Goal: Information Seeking & Learning: Check status

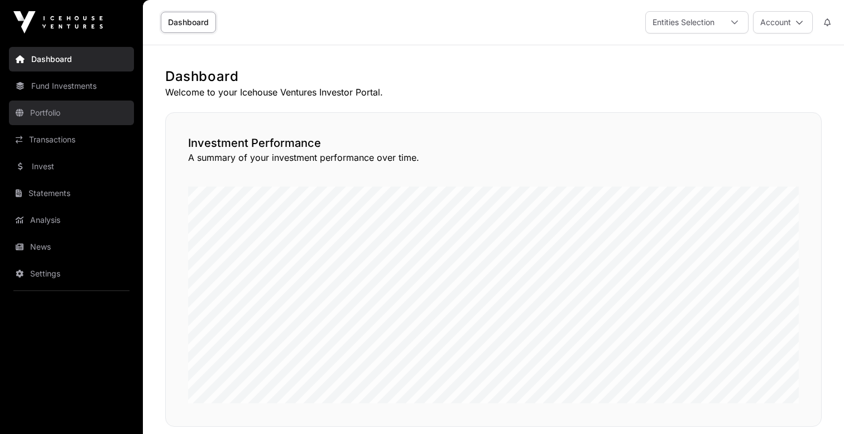
click at [66, 113] on link "Portfolio" at bounding box center [71, 113] width 125 height 25
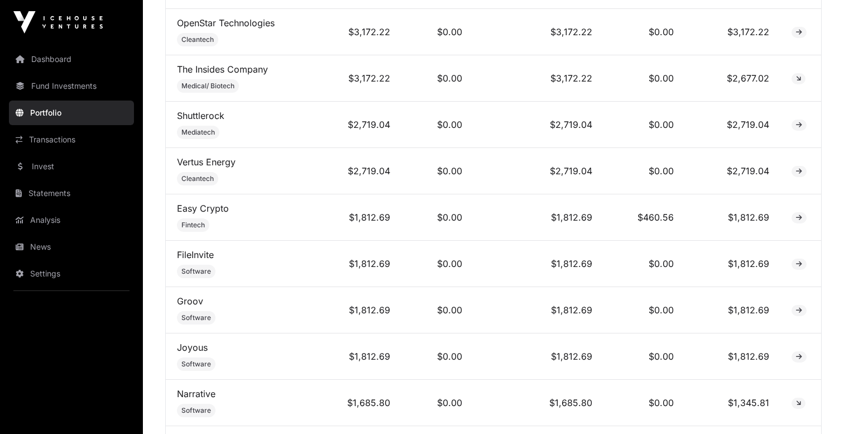
scroll to position [1280, 0]
click at [50, 145] on link "Transactions" at bounding box center [71, 139] width 125 height 25
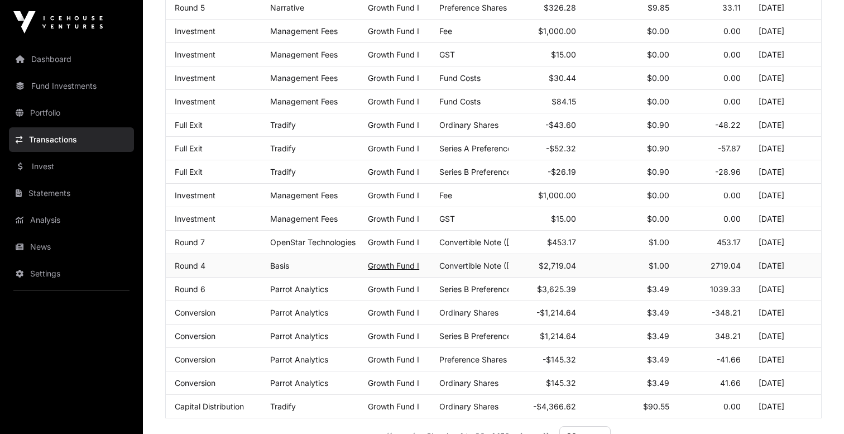
scroll to position [592, 0]
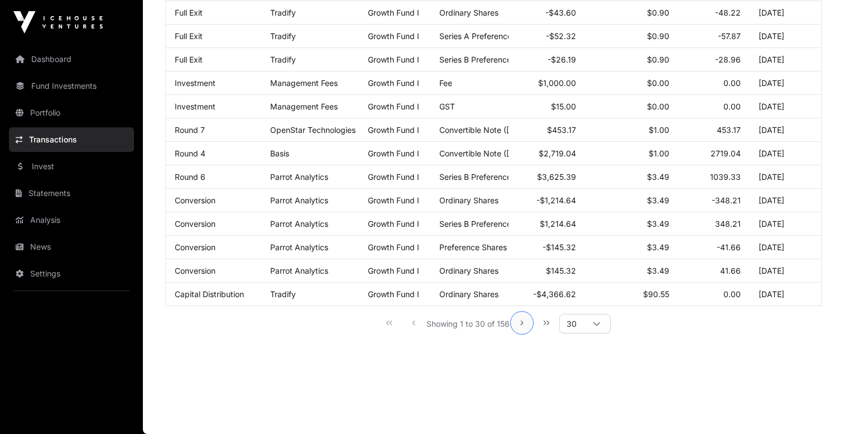
click at [522, 325] on icon "Next Page" at bounding box center [522, 323] width 8 height 8
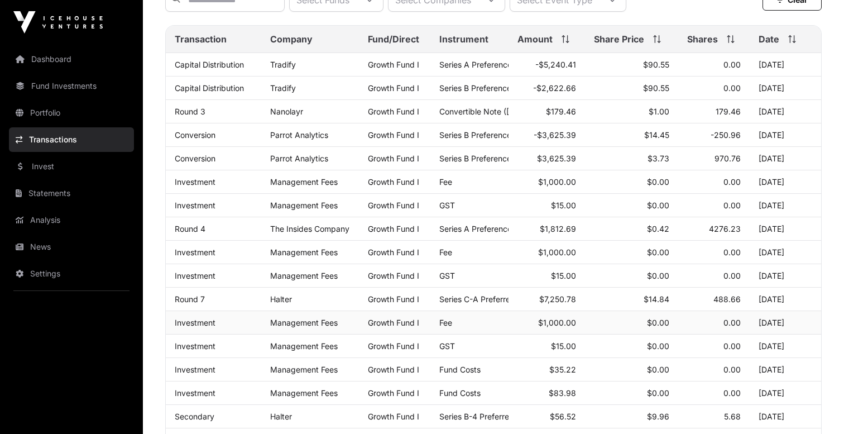
scroll to position [140, 0]
drag, startPoint x: 483, startPoint y: 136, endPoint x: 544, endPoint y: 163, distance: 67.0
click at [544, 163] on tbody "Capital Distribution Tradify Growth Fund I Series A Preference Shares -$5,240.4…" at bounding box center [494, 406] width 656 height 704
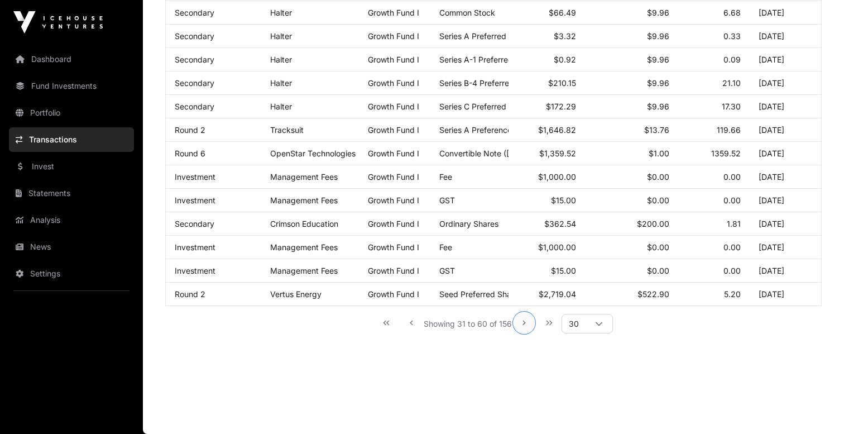
click at [524, 324] on icon "Next Page" at bounding box center [524, 323] width 3 height 4
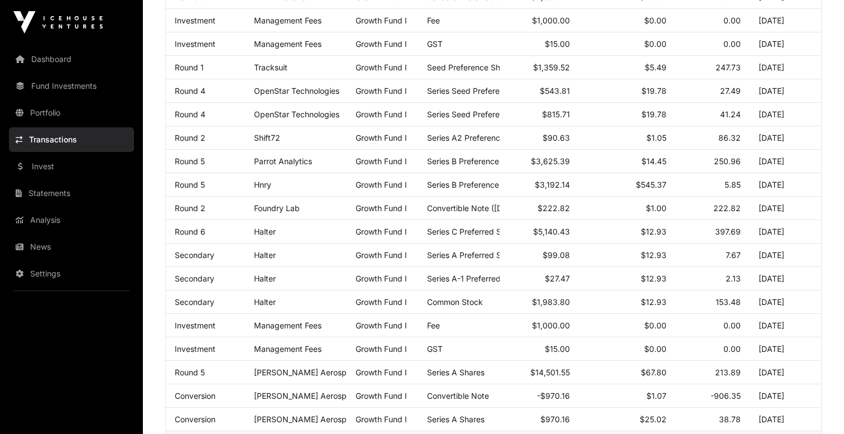
scroll to position [513, 0]
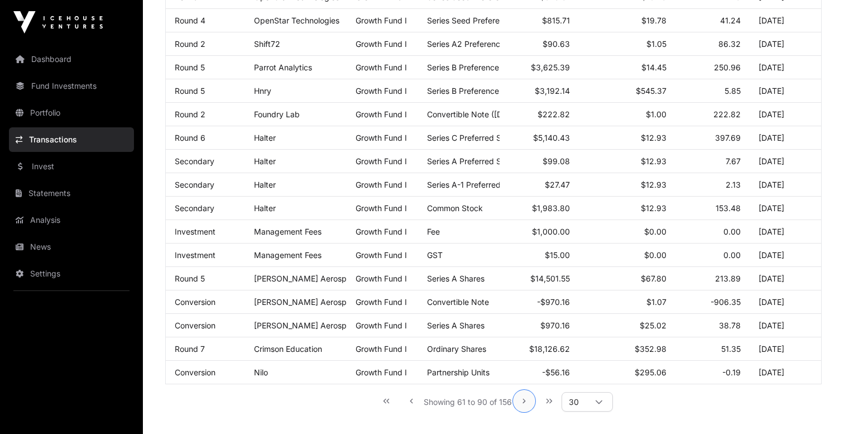
click at [527, 400] on icon "Next Page" at bounding box center [524, 401] width 8 height 8
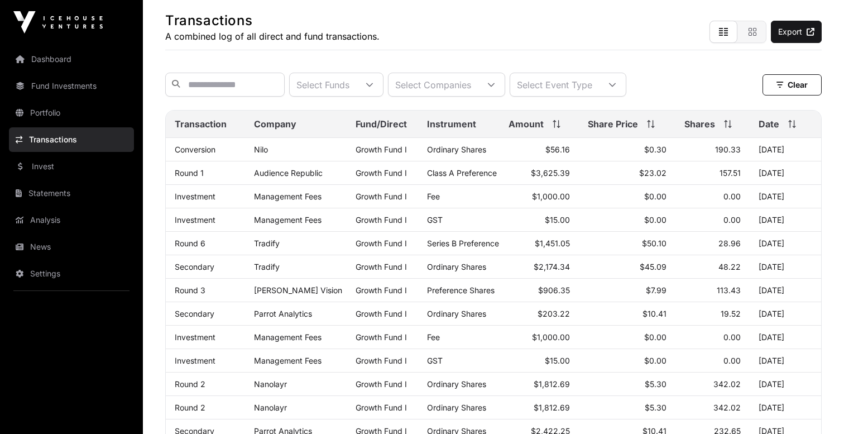
scroll to position [1, 0]
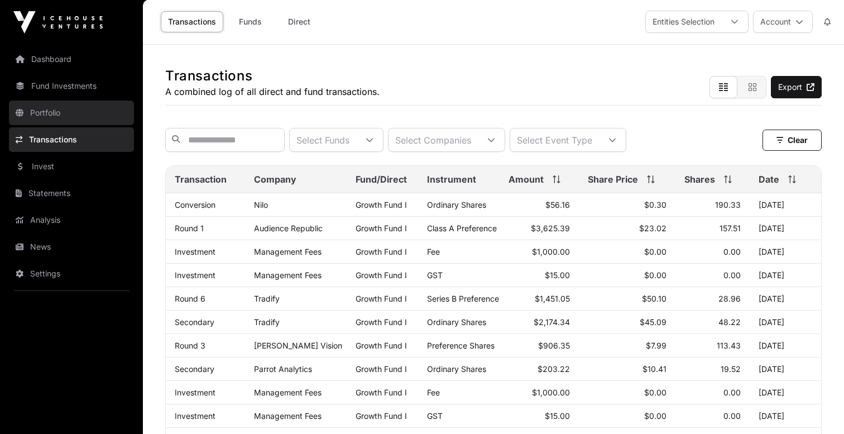
click at [55, 109] on link "Portfolio" at bounding box center [71, 113] width 125 height 25
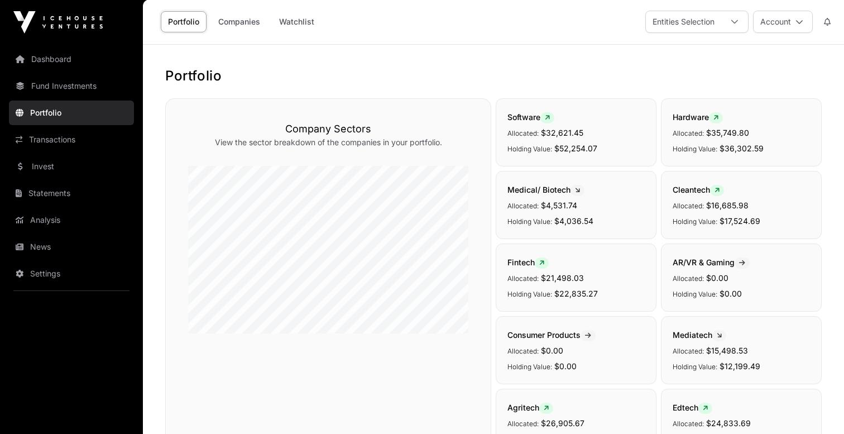
click at [69, 88] on link "Fund Investments" at bounding box center [71, 86] width 125 height 25
click at [68, 88] on link "Fund Investments" at bounding box center [71, 86] width 125 height 25
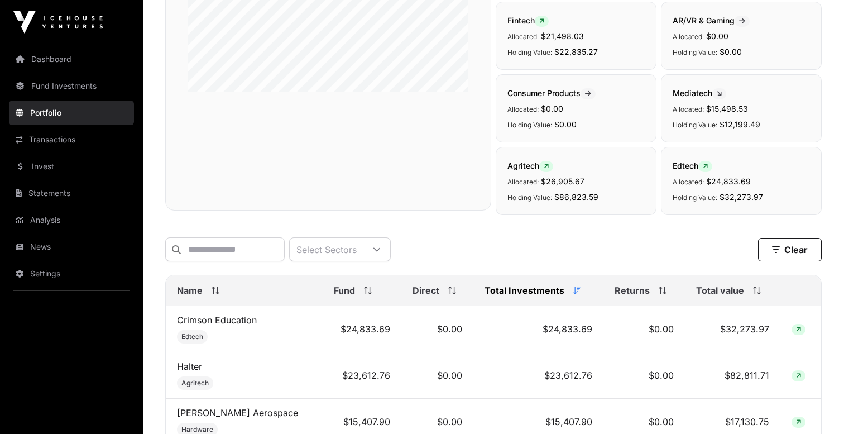
scroll to position [429, 0]
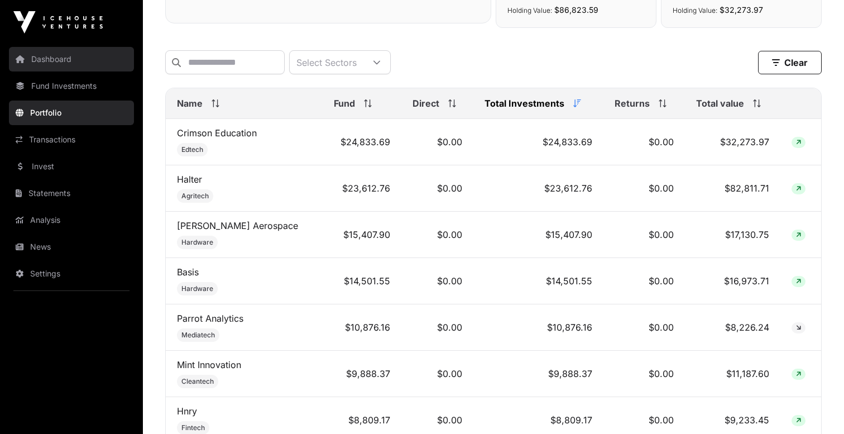
click at [59, 65] on link "Dashboard" at bounding box center [71, 59] width 125 height 25
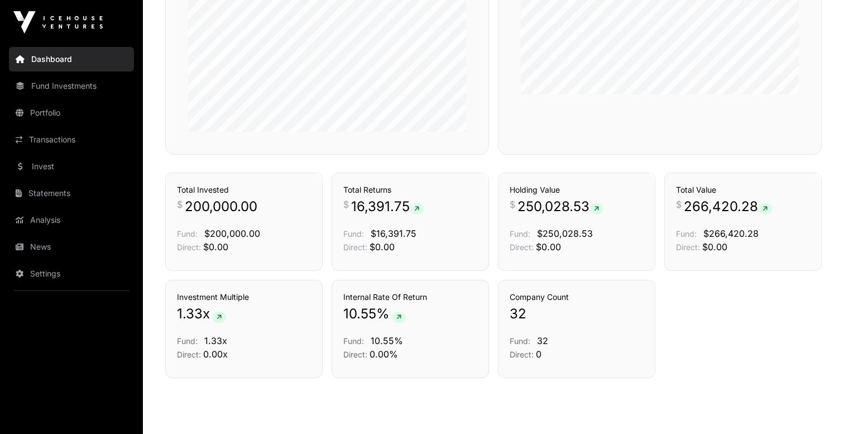
scroll to position [581, 0]
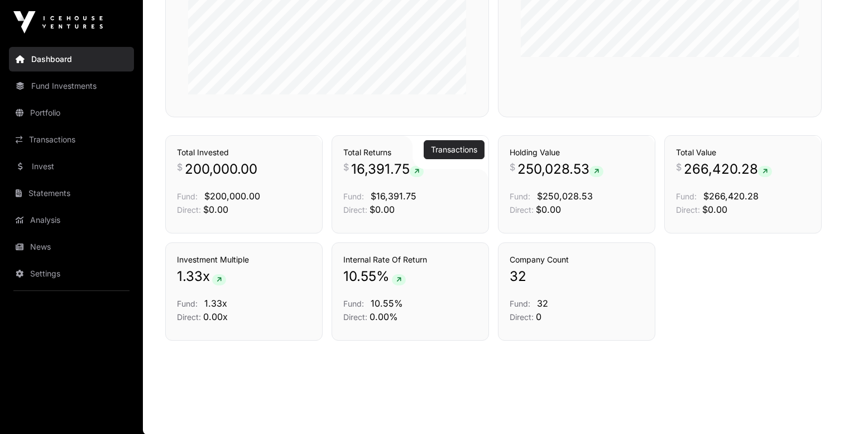
click at [440, 150] on link "Transactions" at bounding box center [454, 149] width 46 height 11
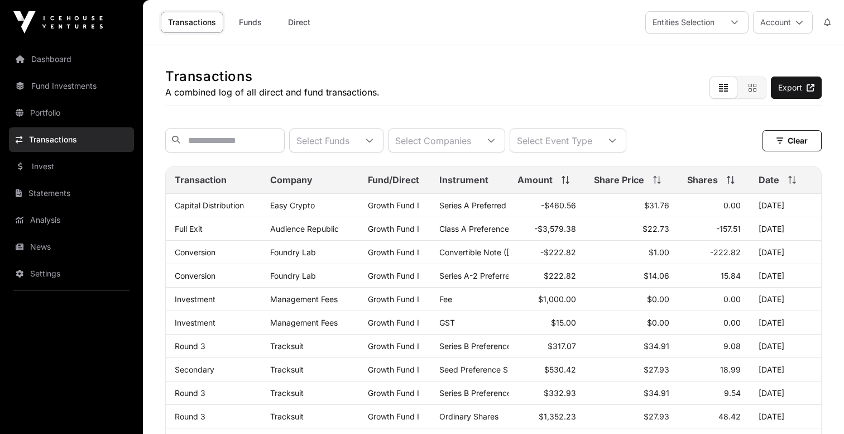
click at [439, 151] on div "Select Companies" at bounding box center [433, 140] width 89 height 23
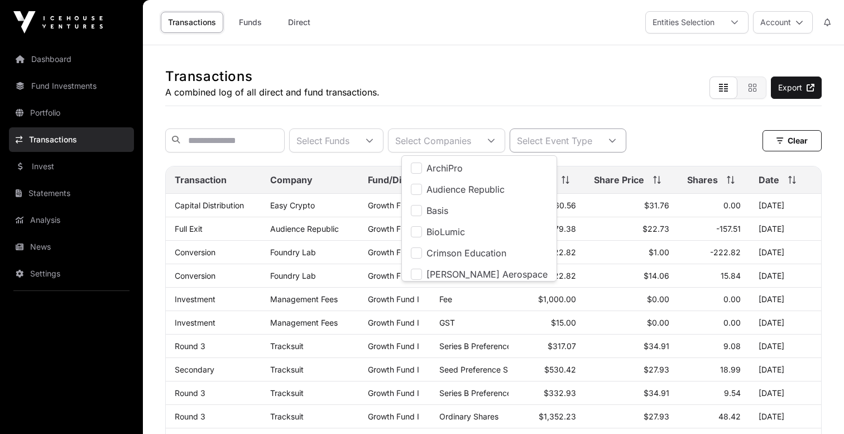
click at [599, 142] on div "Select Event Type" at bounding box center [554, 140] width 89 height 23
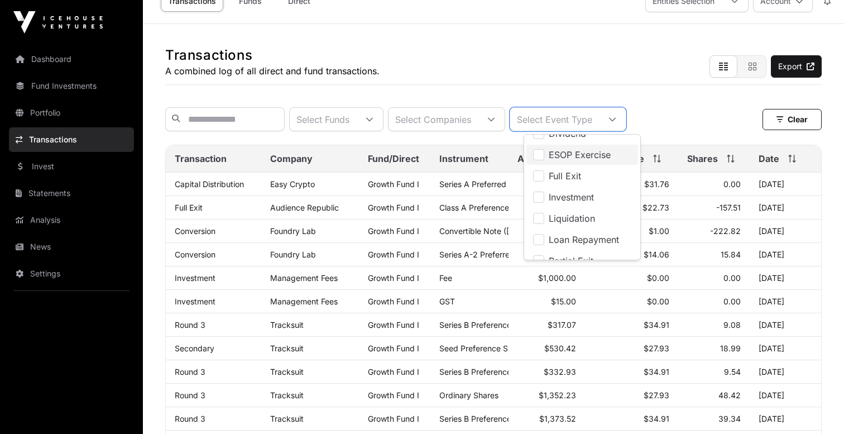
scroll to position [175, 0]
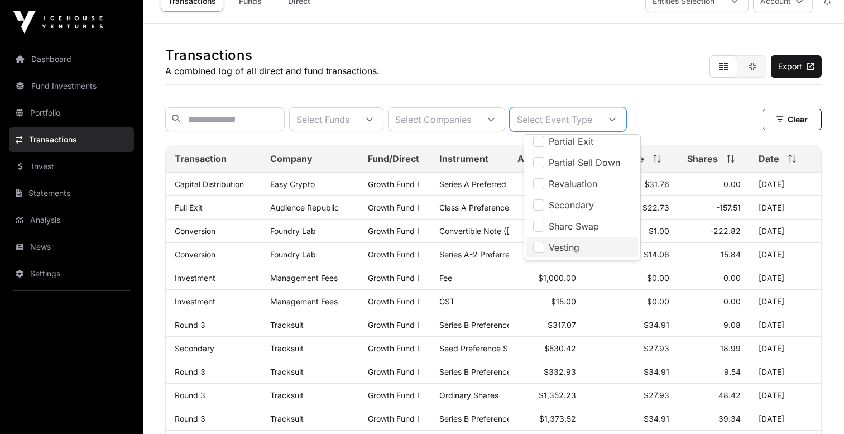
click at [566, 245] on span "Vesting" at bounding box center [564, 247] width 31 height 9
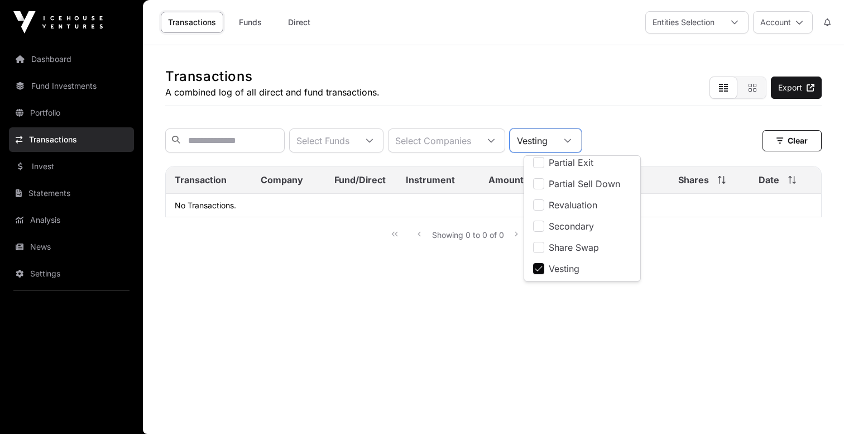
scroll to position [0, 0]
click at [559, 270] on span "Vesting" at bounding box center [564, 268] width 31 height 9
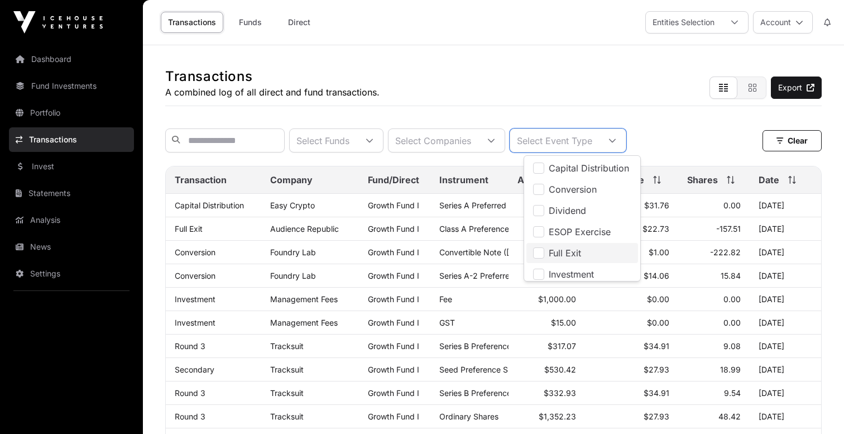
click at [570, 250] on span "Full Exit" at bounding box center [565, 252] width 32 height 9
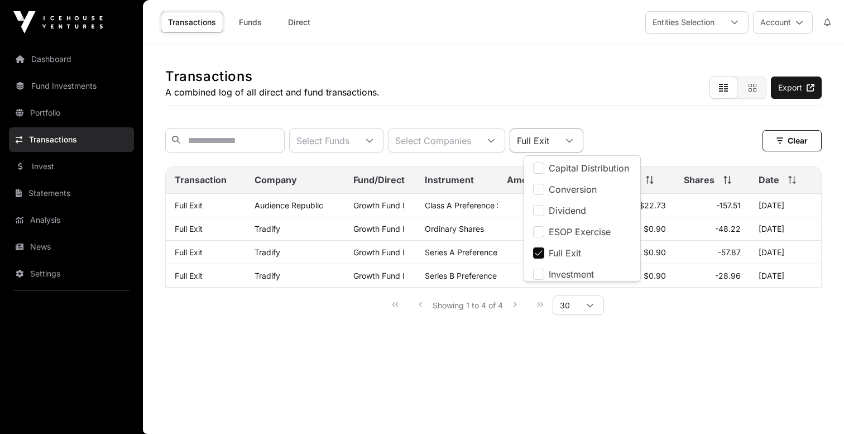
click at [573, 140] on icon at bounding box center [570, 141] width 8 height 8
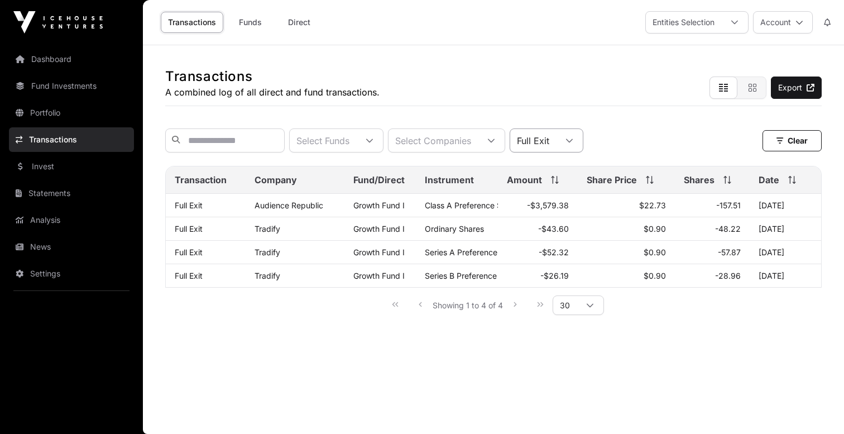
click at [573, 140] on icon at bounding box center [570, 141] width 8 height 8
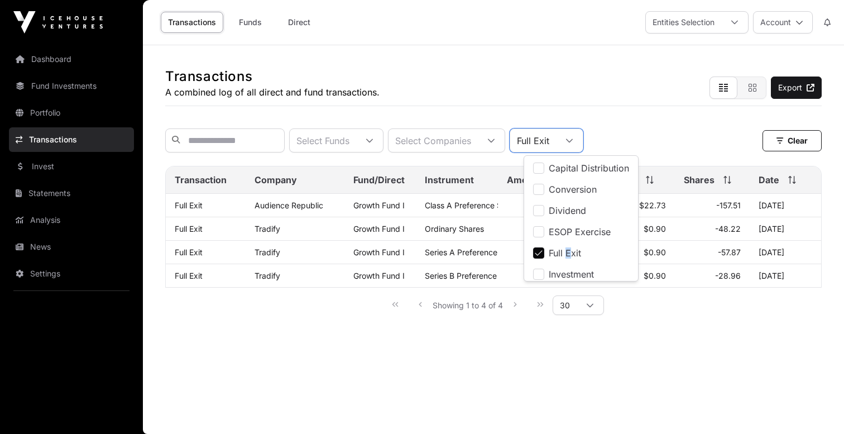
click at [568, 253] on span "Full Exit" at bounding box center [565, 252] width 32 height 9
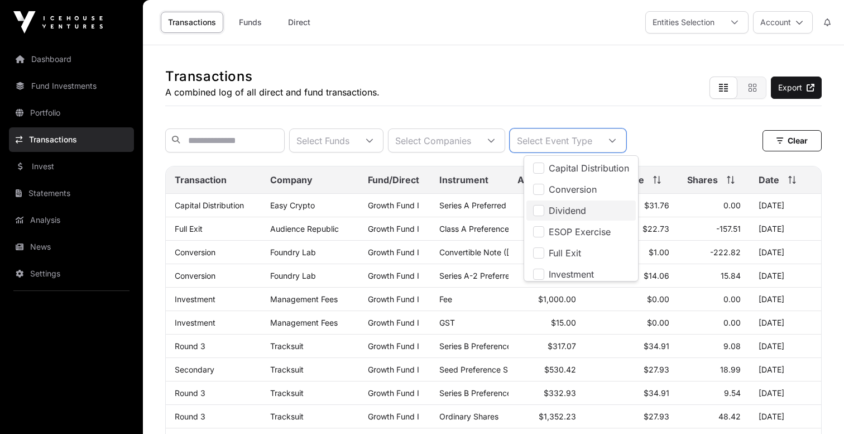
click at [553, 211] on span "Dividend" at bounding box center [567, 210] width 37 height 9
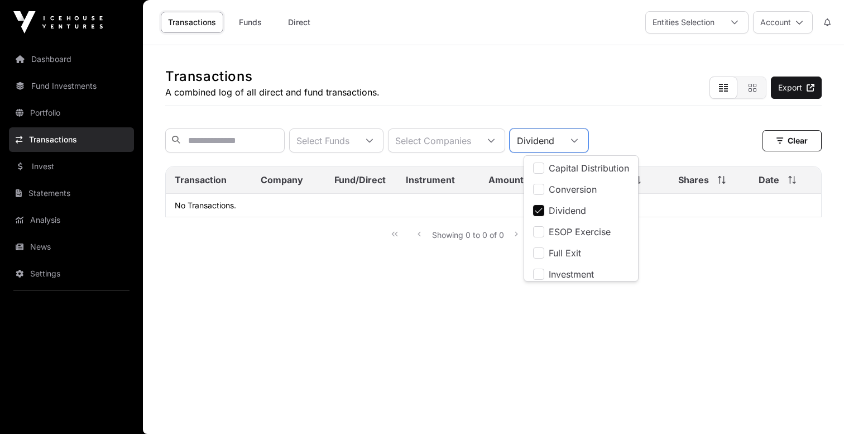
click at [553, 211] on span "Dividend" at bounding box center [567, 210] width 37 height 9
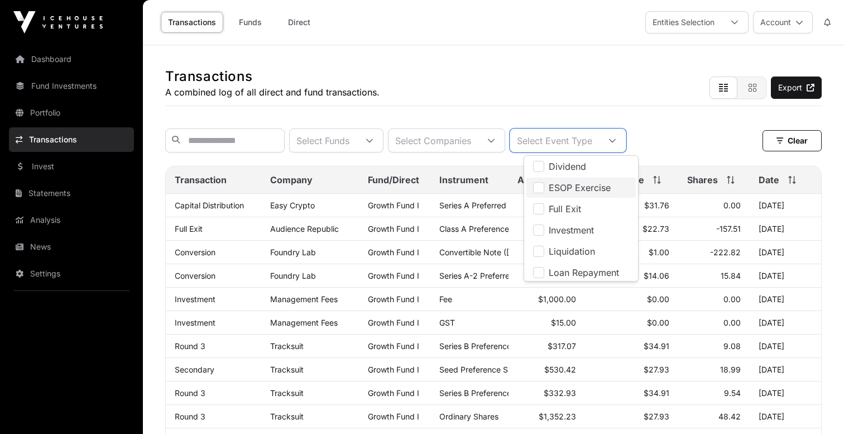
scroll to position [46, 0]
click at [565, 229] on span "Investment" at bounding box center [571, 227] width 45 height 9
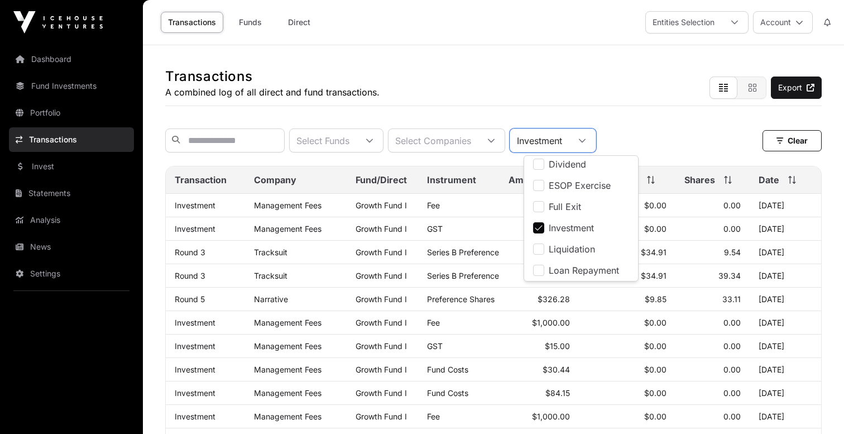
click at [565, 229] on span "Investment" at bounding box center [571, 227] width 45 height 9
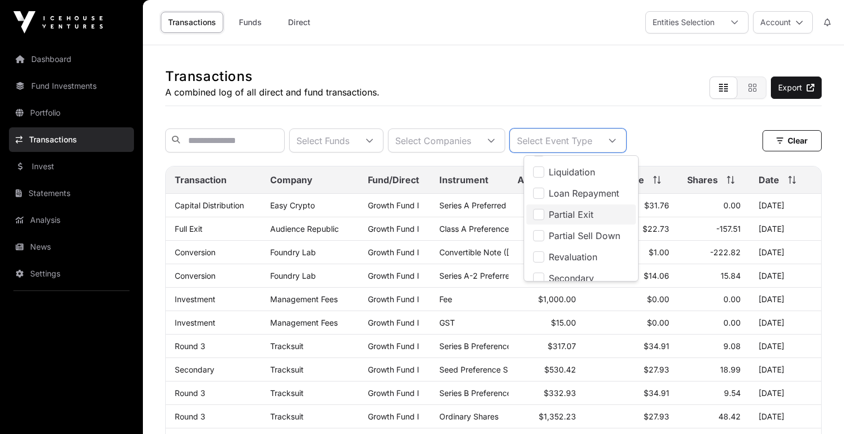
scroll to position [128, 0]
click at [569, 211] on span "Partial Exit" at bounding box center [571, 209] width 45 height 9
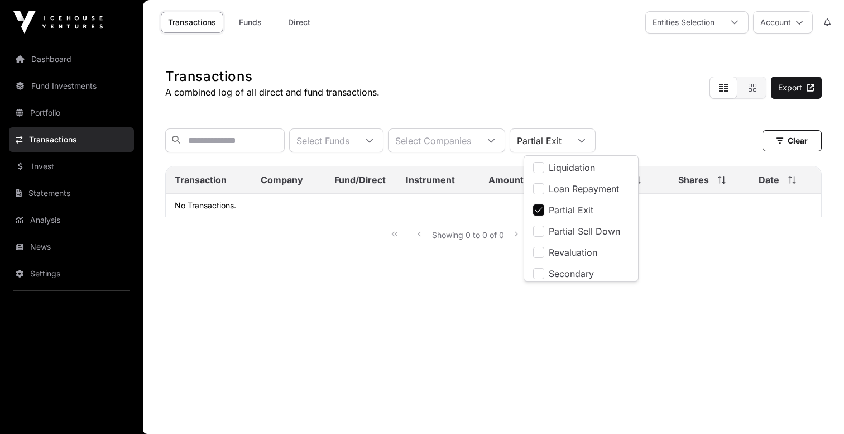
click at [569, 211] on span "Partial Exit" at bounding box center [571, 209] width 45 height 9
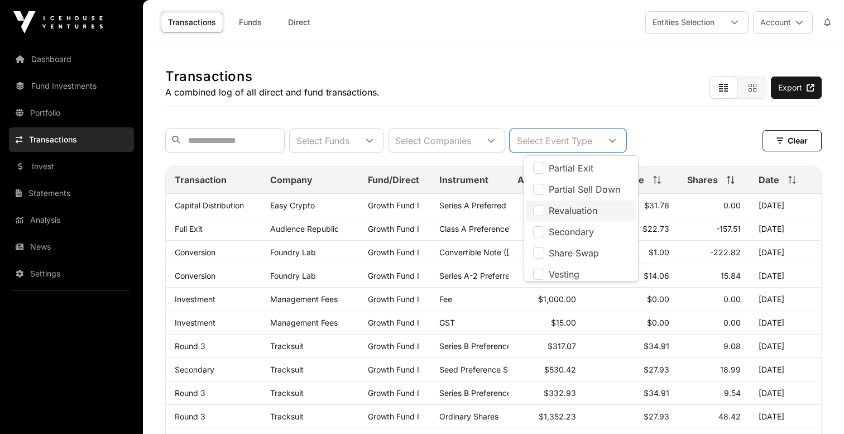
scroll to position [175, 0]
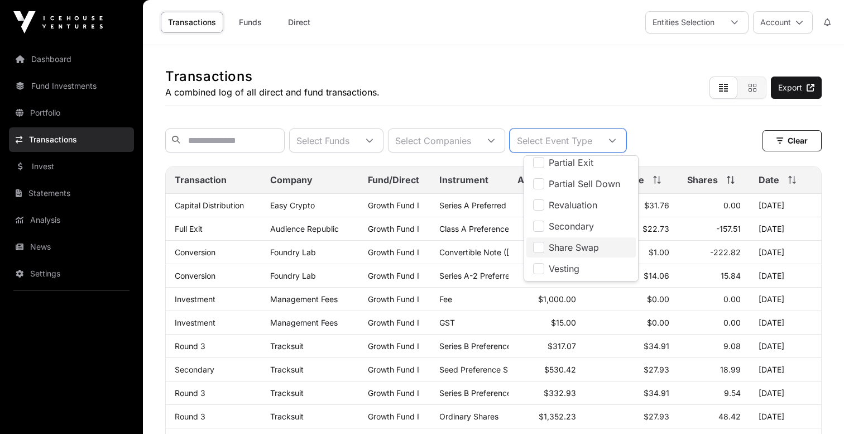
click at [574, 251] on span "Share Swap" at bounding box center [574, 247] width 50 height 9
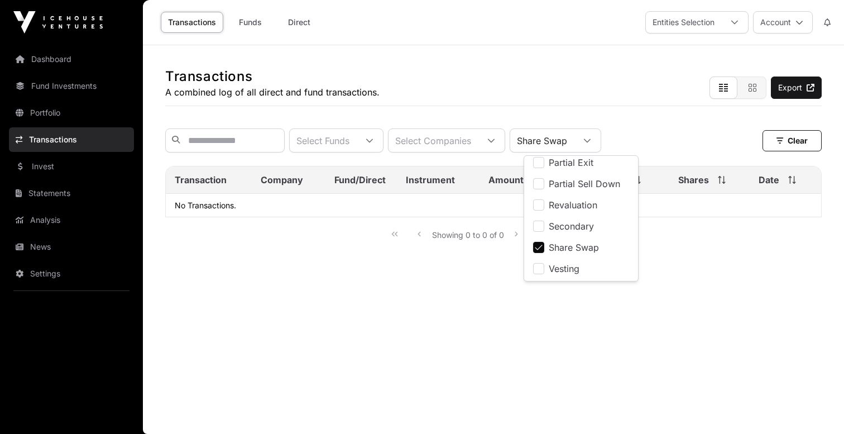
click at [574, 251] on span "Share Swap" at bounding box center [574, 247] width 50 height 9
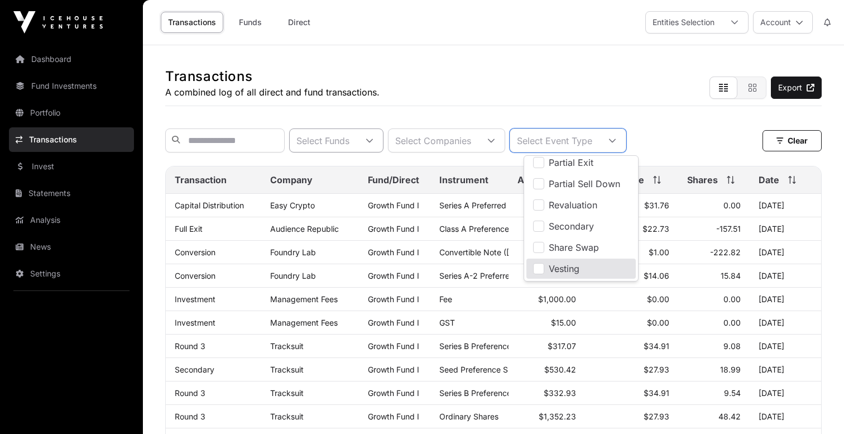
click at [356, 146] on div "Select Funds" at bounding box center [323, 140] width 66 height 23
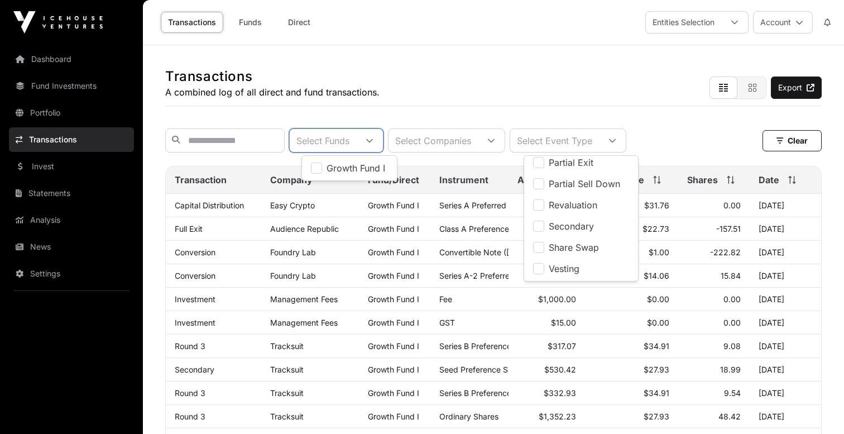
scroll to position [11, 7]
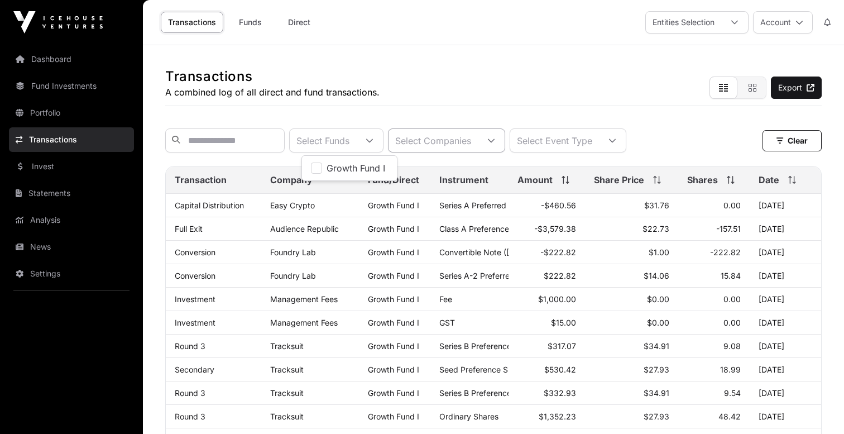
click at [432, 142] on div "Select Companies" at bounding box center [433, 140] width 89 height 23
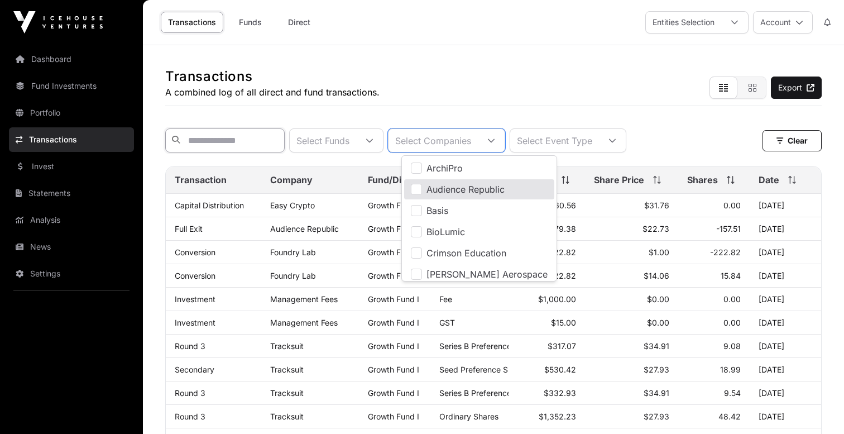
click at [228, 132] on input "text" at bounding box center [224, 140] width 119 height 24
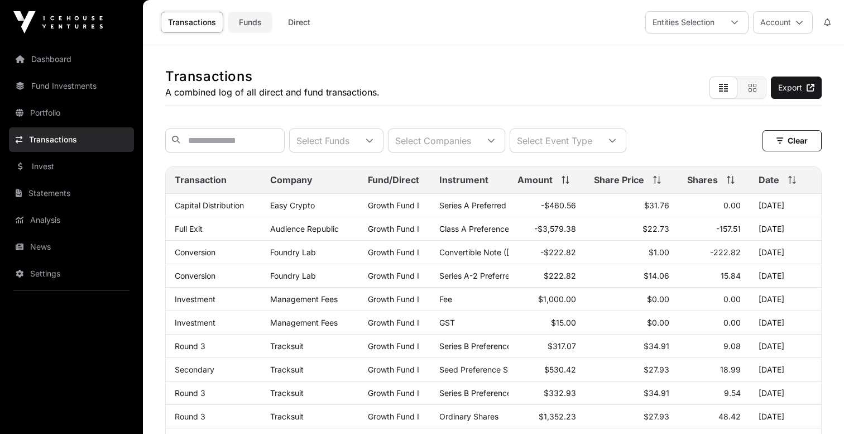
click at [251, 26] on link "Funds" at bounding box center [250, 22] width 45 height 21
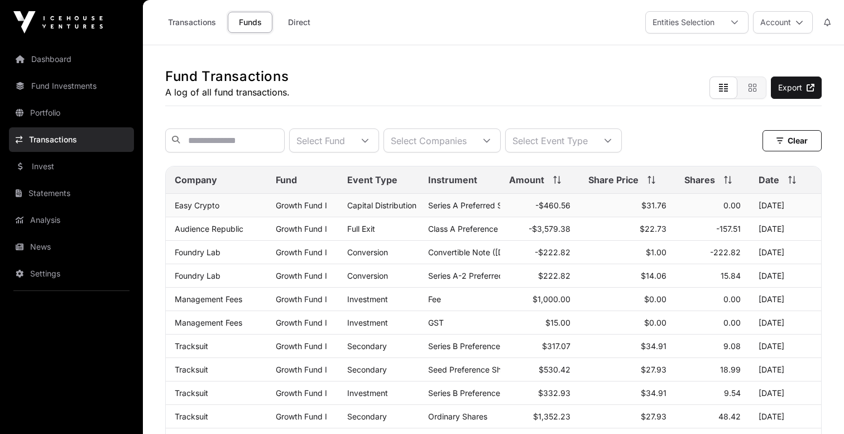
click at [312, 210] on span "Growth Fund I" at bounding box center [301, 204] width 51 height 9
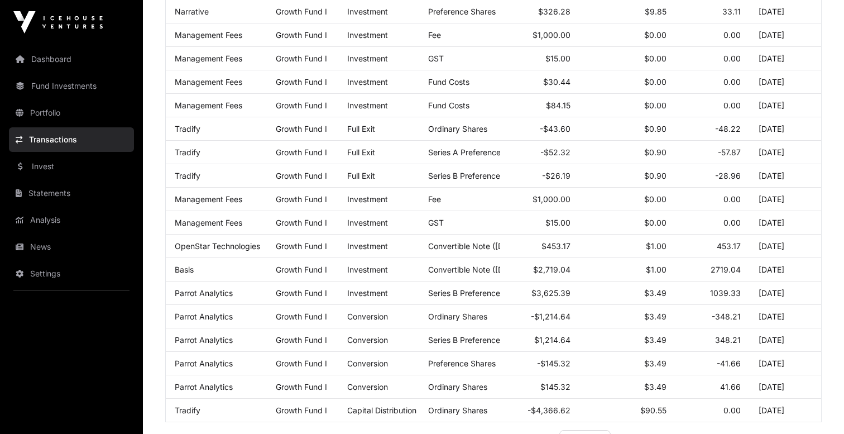
scroll to position [592, 0]
